Goal: Transaction & Acquisition: Register for event/course

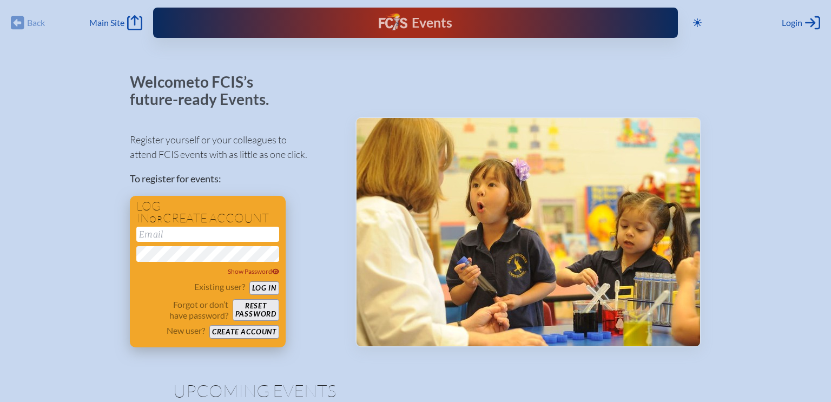
click at [233, 239] on input "email" at bounding box center [207, 234] width 143 height 15
type input "[EMAIL_ADDRESS][DOMAIN_NAME]"
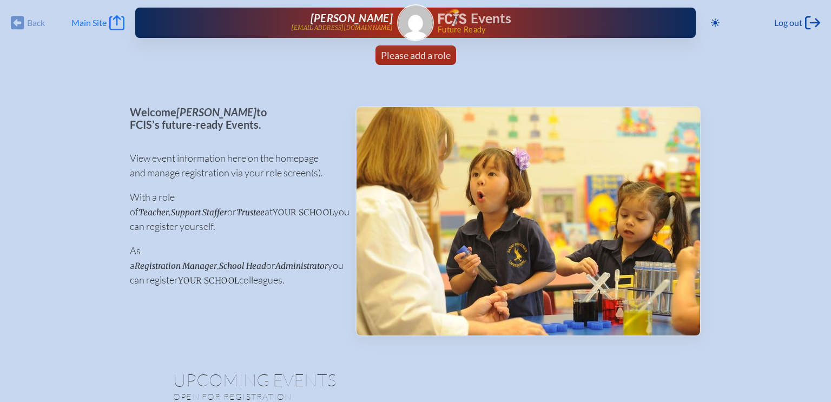
click at [102, 23] on span "Main Site" at bounding box center [88, 22] width 35 height 11
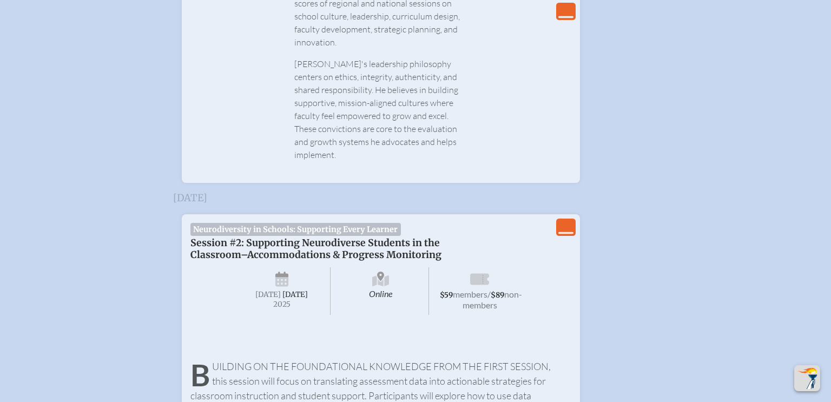
scroll to position [1086, 0]
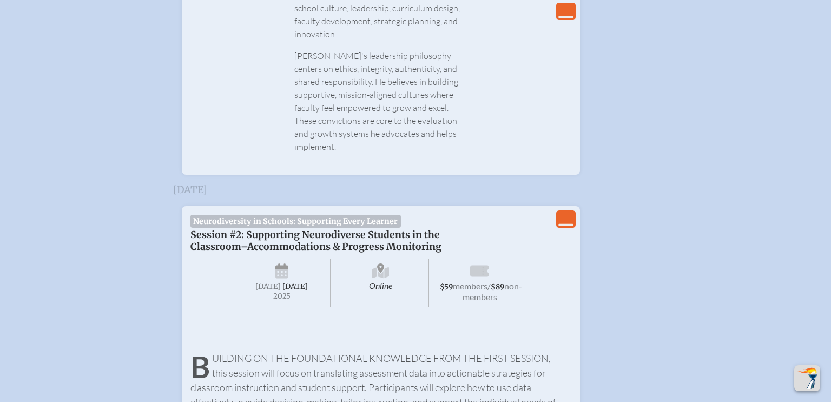
click at [331, 229] on span "Session #2: Supporting Neurodiverse Students in the Classroom–Accommodations & …" at bounding box center [315, 241] width 251 height 24
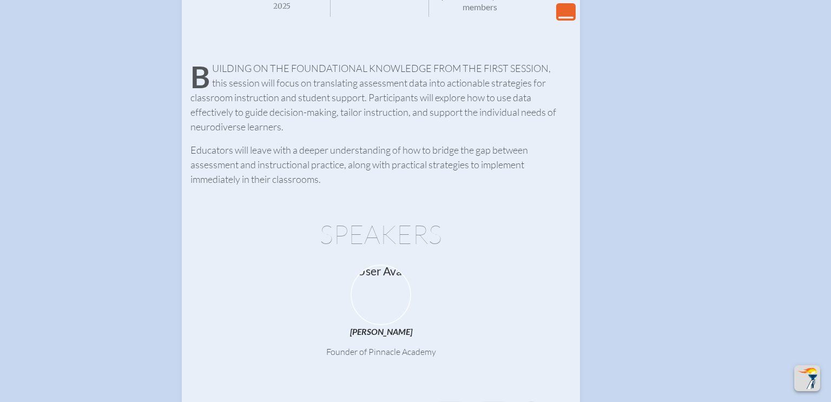
scroll to position [1609, 0]
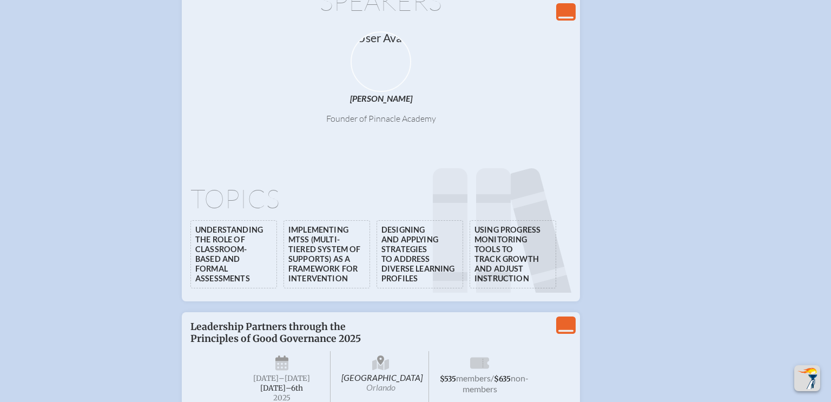
click at [267, 228] on li "Understanding the role of classroom-based and formal assessments" at bounding box center [233, 254] width 87 height 68
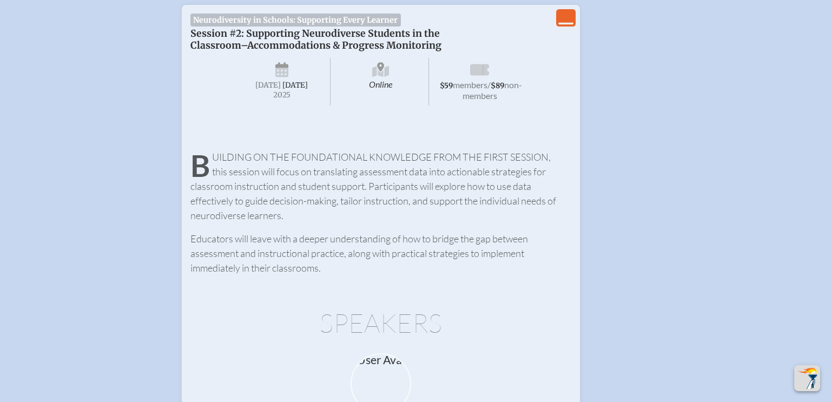
scroll to position [831, 0]
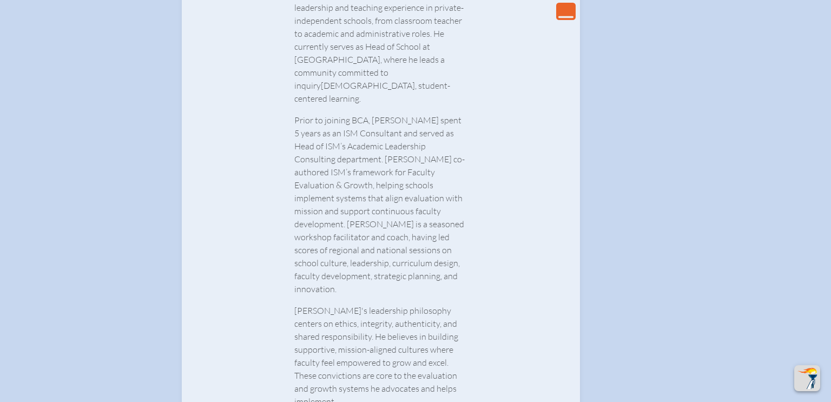
click at [566, 17] on icon at bounding box center [565, 17] width 15 height 2
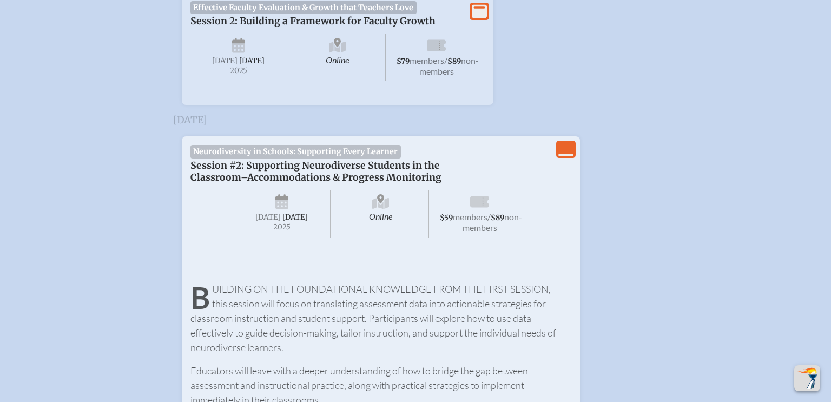
scroll to position [432, 0]
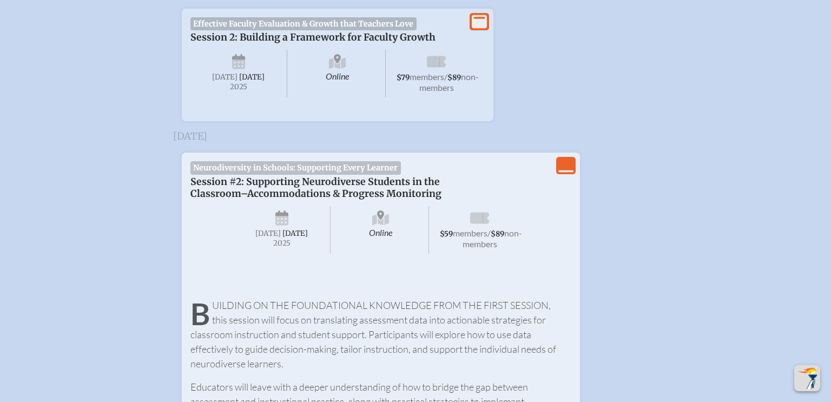
click at [346, 200] on span "Session #2: Supporting Neurodiverse Students in the Classroom–Accommodations & …" at bounding box center [315, 188] width 251 height 24
click at [486, 238] on span "members" at bounding box center [470, 233] width 35 height 10
click at [472, 223] on icon at bounding box center [479, 217] width 19 height 11
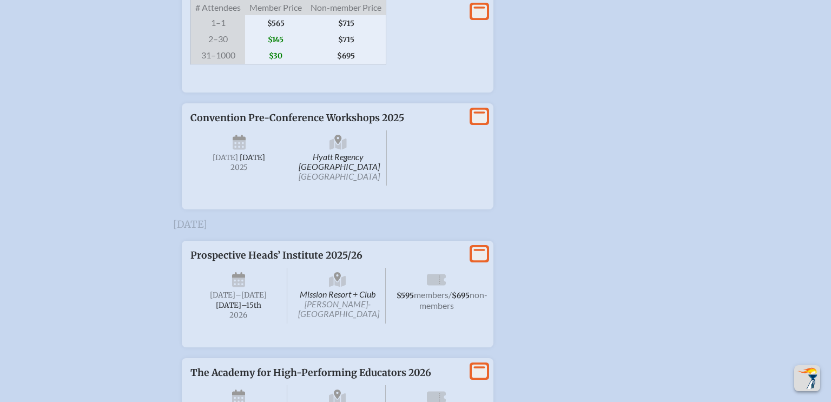
scroll to position [2995, 0]
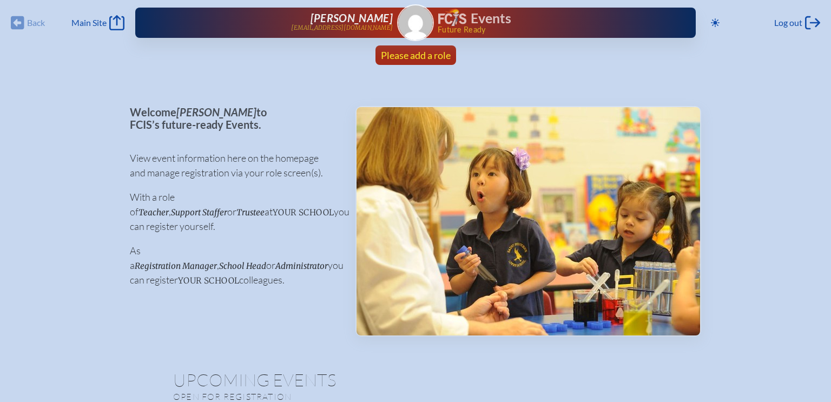
click at [416, 56] on span "Please add a role" at bounding box center [416, 55] width 70 height 12
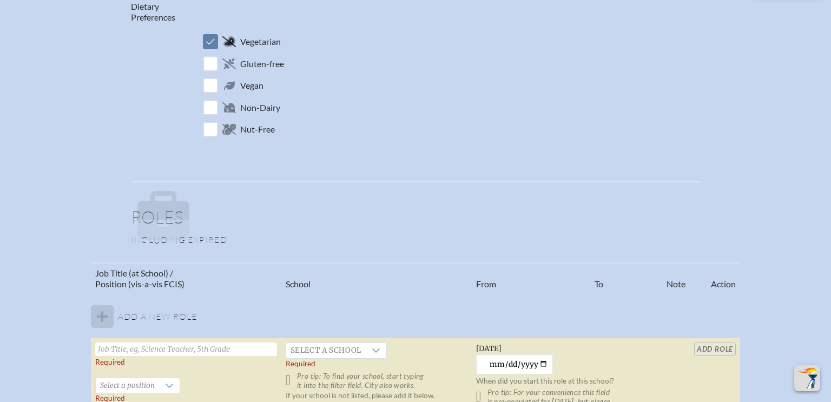
scroll to position [638, 0]
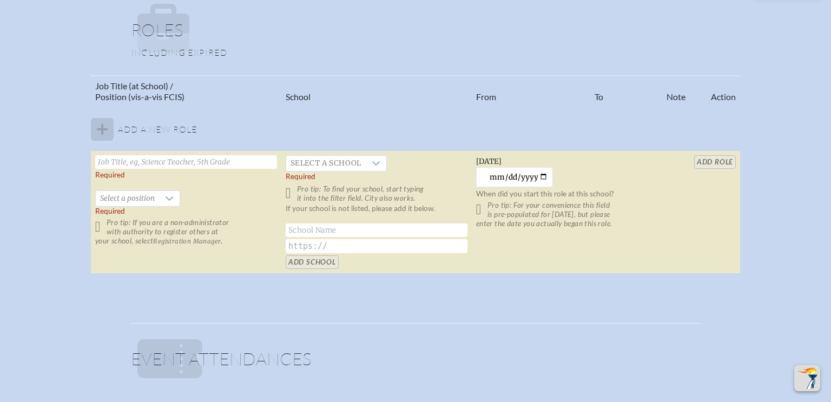
click at [193, 155] on input "text" at bounding box center [186, 162] width 182 height 14
type input "Director of Lower School Academics"
click at [338, 161] on span "Select a school" at bounding box center [326, 163] width 80 height 15
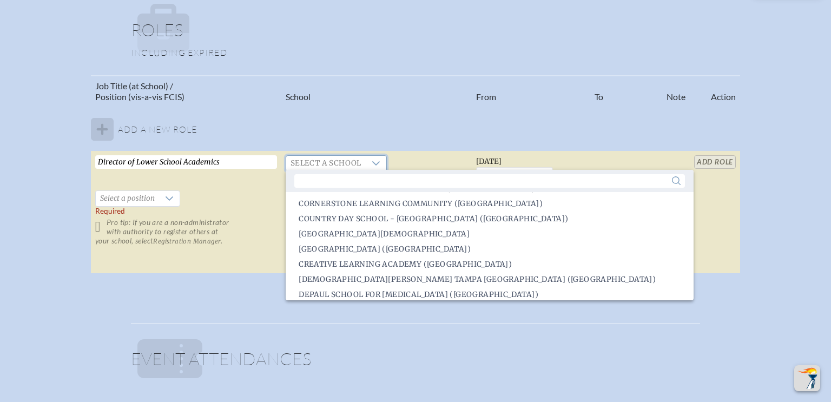
scroll to position [628, 0]
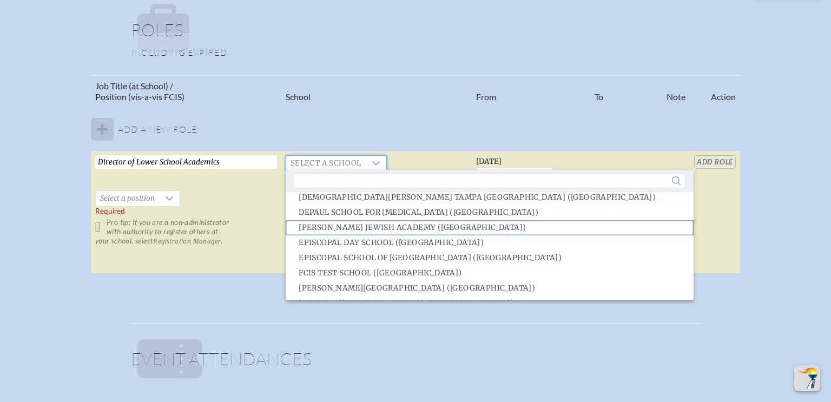
click at [406, 229] on span "Donna Klein Jewish Academy (Boca Raton)" at bounding box center [412, 227] width 227 height 11
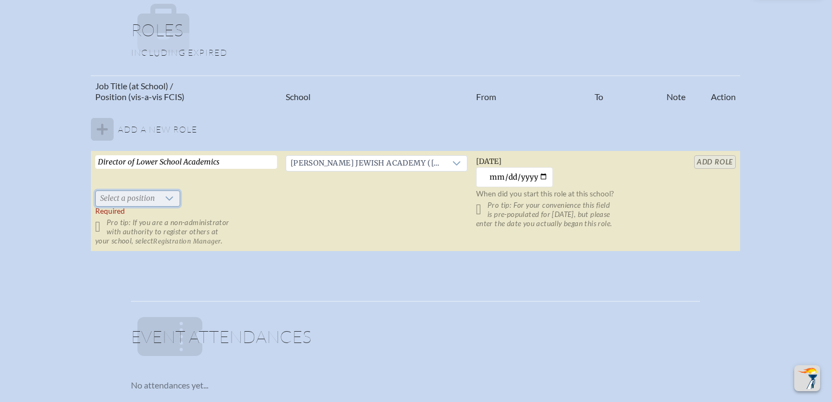
click at [153, 197] on span "Select a position" at bounding box center [127, 198] width 63 height 15
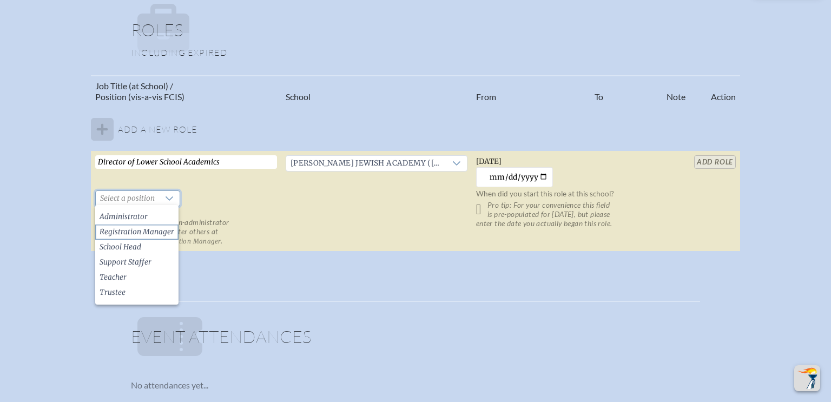
click at [163, 229] on span "Registration Manager" at bounding box center [137, 232] width 75 height 11
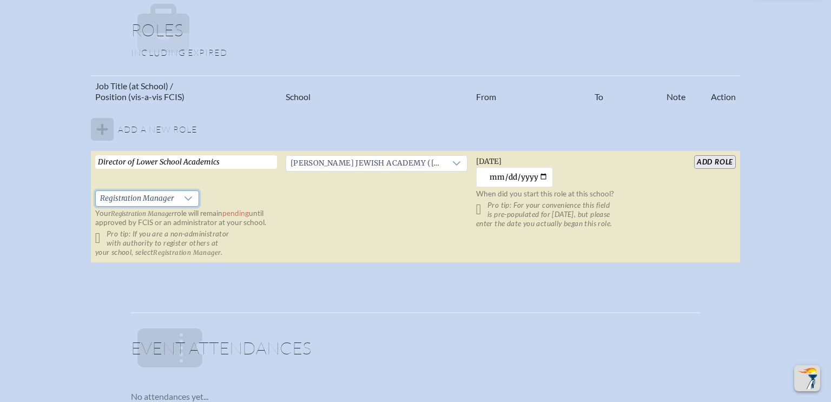
click at [717, 160] on input "add Role" at bounding box center [715, 162] width 42 height 14
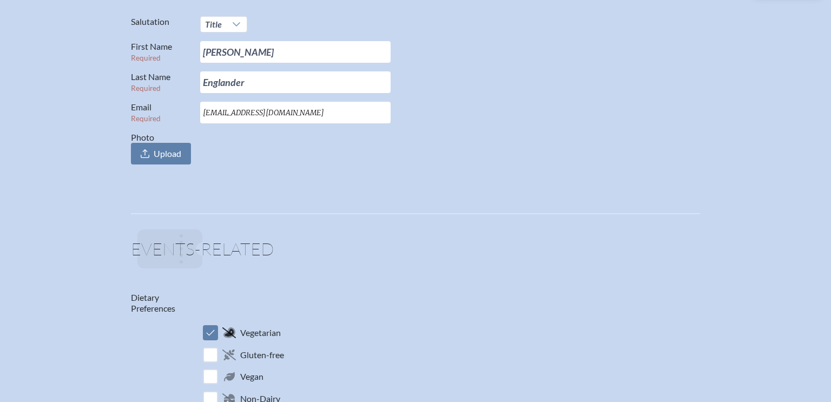
scroll to position [0, 0]
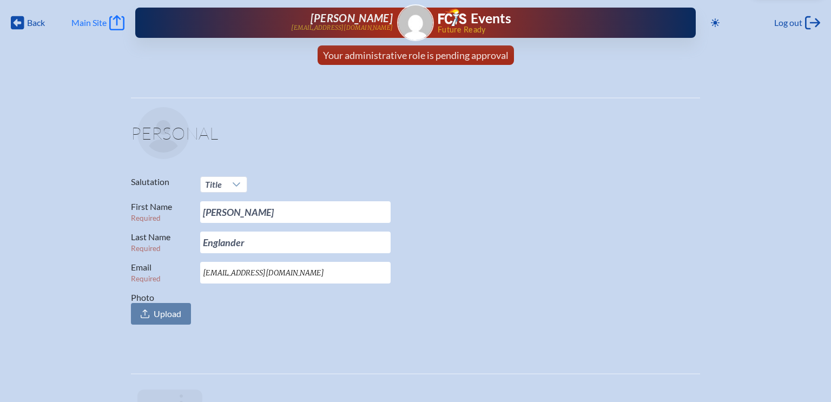
click at [71, 27] on span "Main Site" at bounding box center [88, 22] width 35 height 11
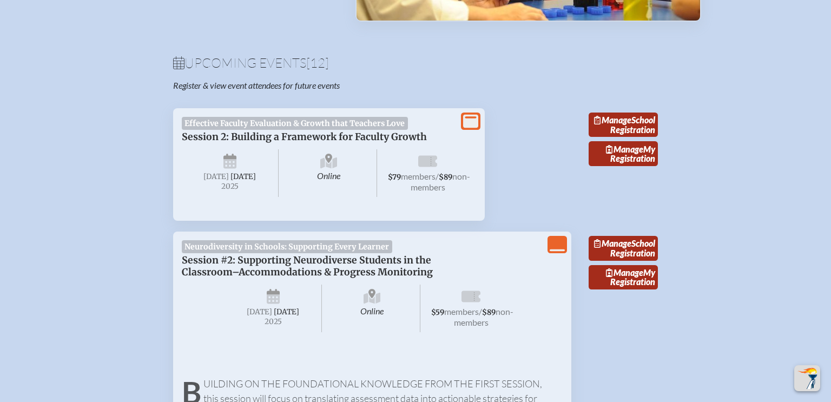
scroll to position [372, 0]
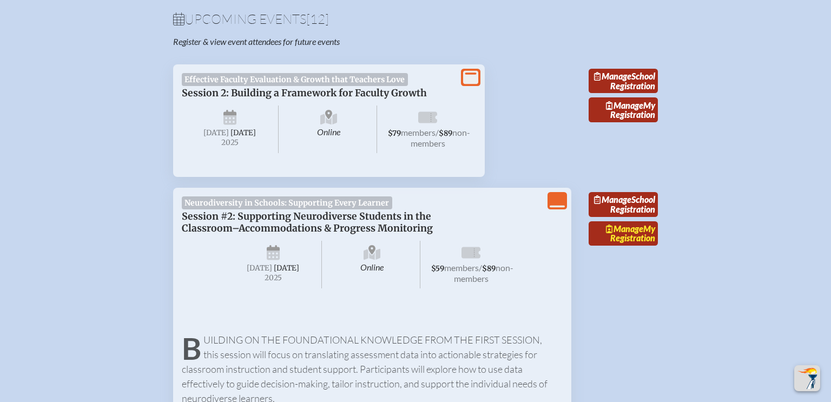
click at [642, 246] on link "Manage My Registration" at bounding box center [623, 233] width 69 height 25
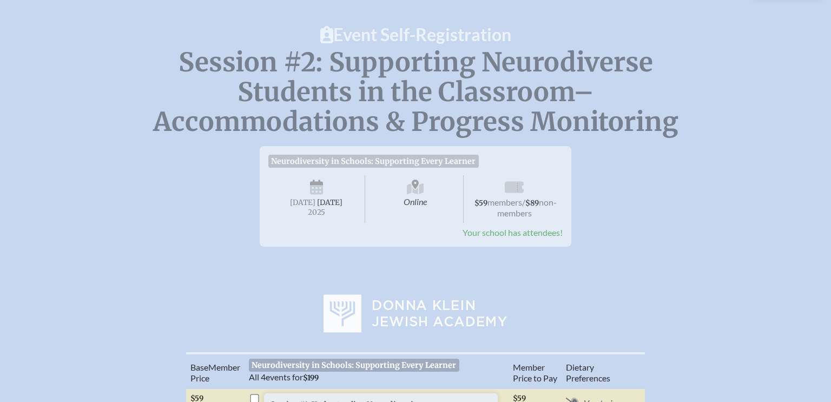
scroll to position [82, 0]
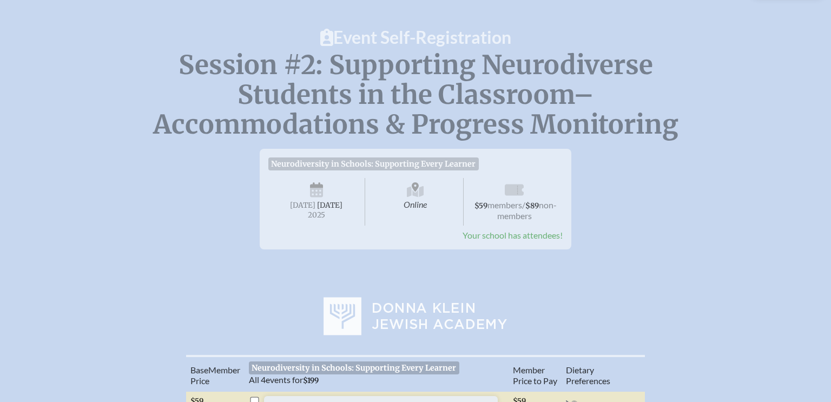
click at [436, 196] on span "Online" at bounding box center [415, 202] width 97 height 48
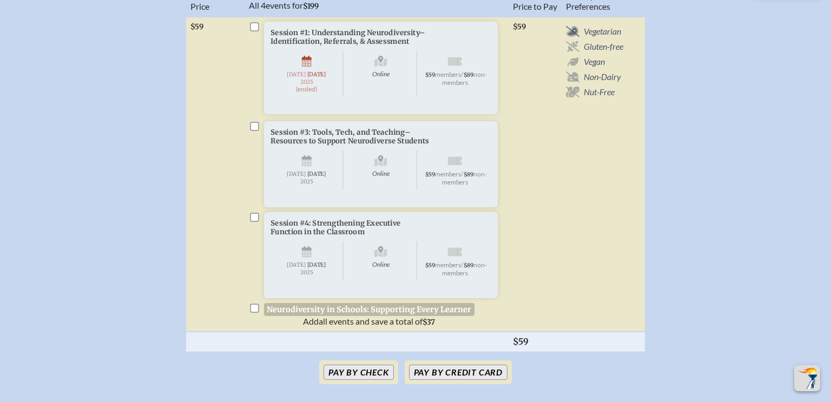
scroll to position [444, 0]
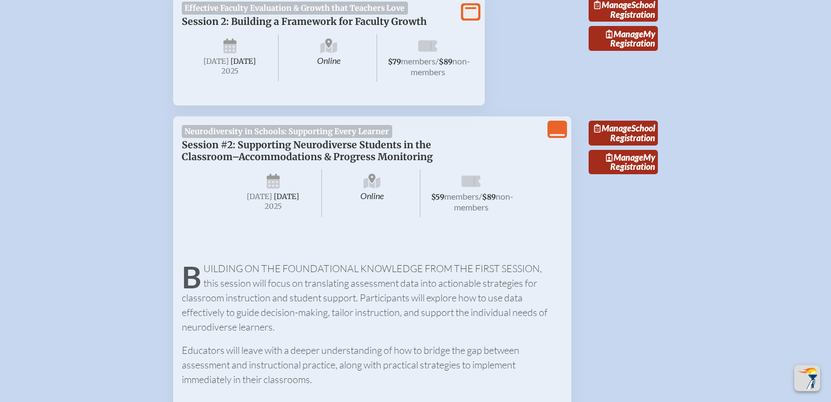
scroll to position [372, 0]
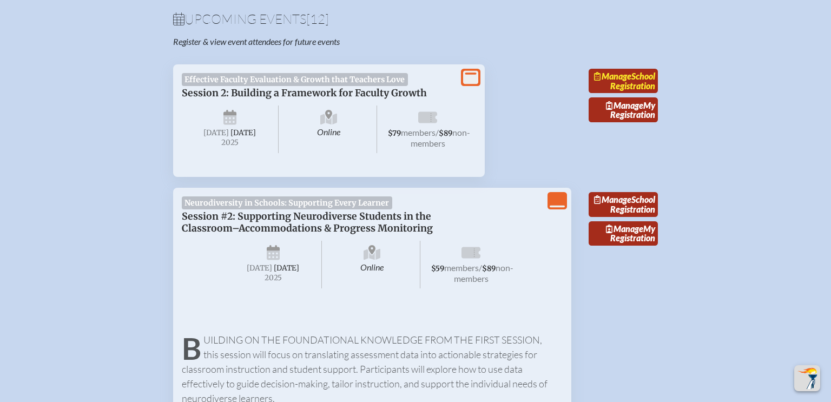
click at [636, 88] on link "Manage School Registration" at bounding box center [623, 81] width 69 height 25
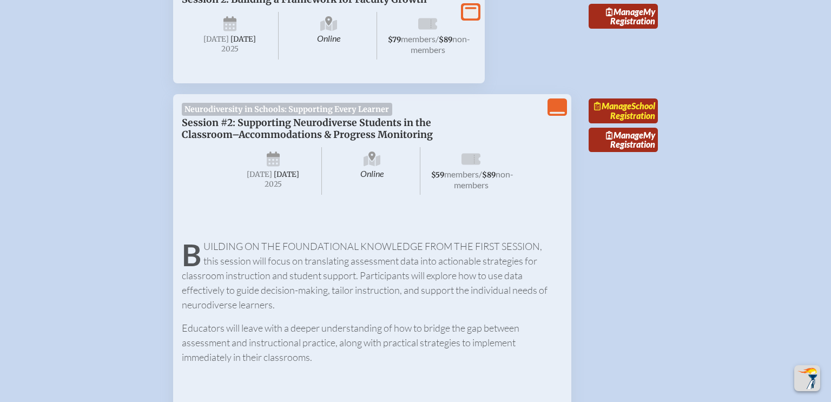
click at [653, 123] on link "Manage School Registration" at bounding box center [623, 110] width 69 height 25
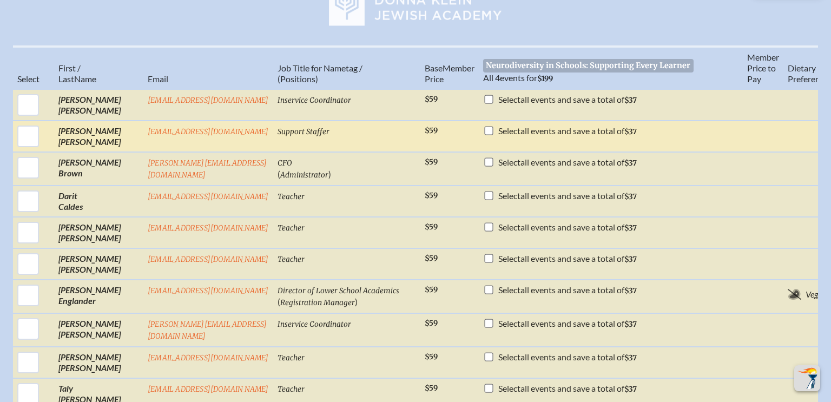
scroll to position [390, 0]
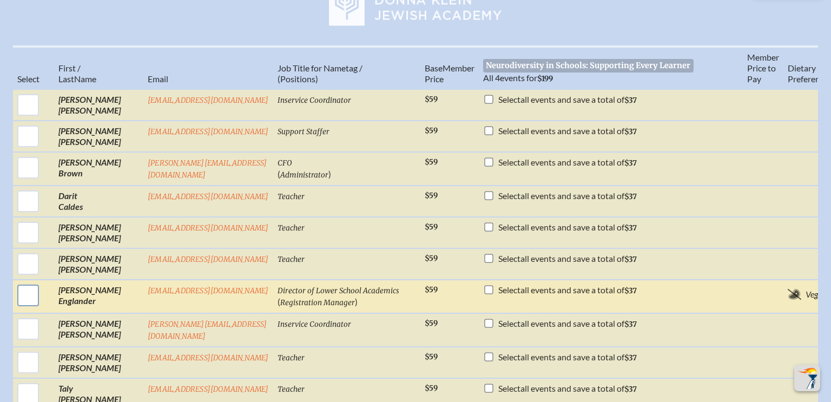
click at [37, 298] on input "checkbox" at bounding box center [28, 295] width 27 height 27
checkbox input "true"
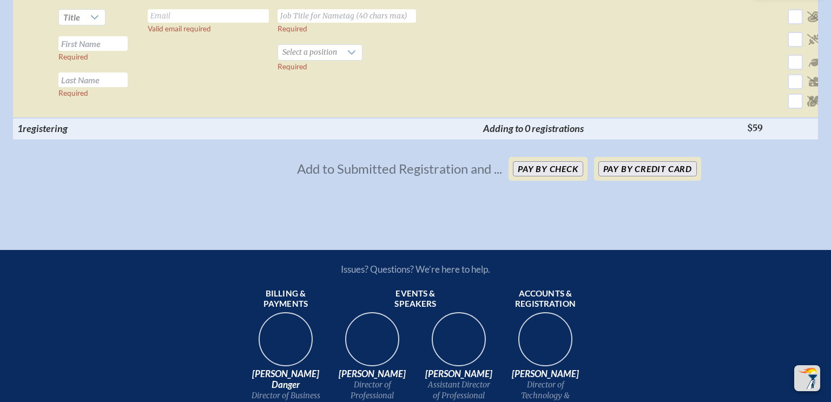
scroll to position [2650, 0]
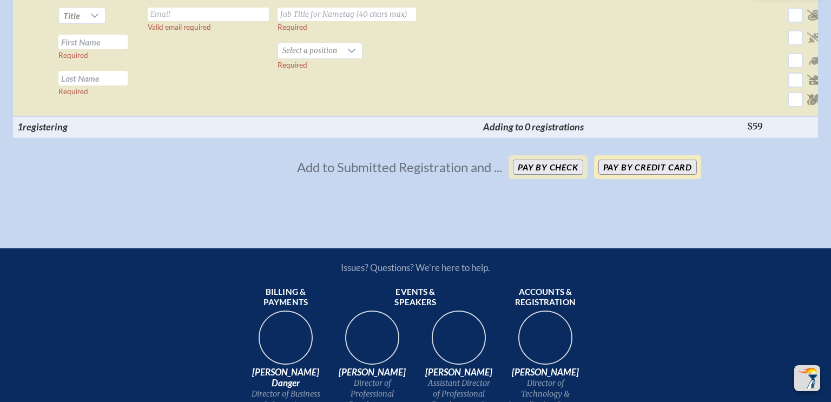
click at [656, 175] on button "Pay by Credit Card" at bounding box center [647, 167] width 98 height 15
